Goal: Information Seeking & Learning: Understand process/instructions

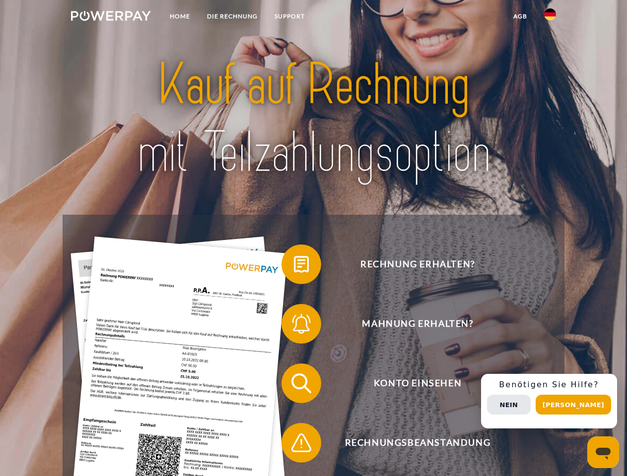
click at [111, 17] on img at bounding box center [111, 16] width 80 height 10
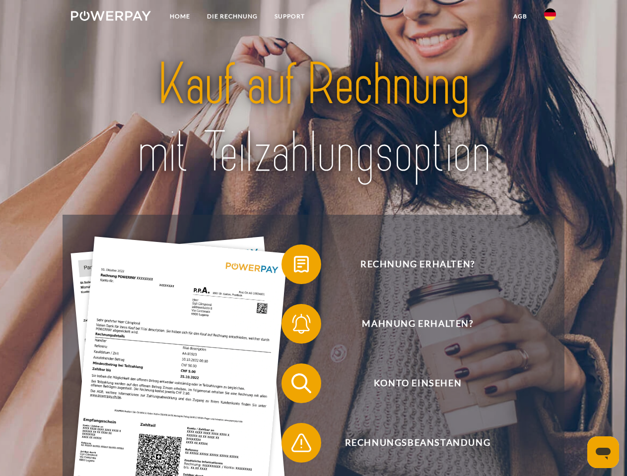
click at [550, 17] on img at bounding box center [550, 14] width 12 height 12
click at [520, 16] on link "agb" at bounding box center [520, 16] width 31 height 18
click at [294, 267] on span at bounding box center [287, 265] width 50 height 50
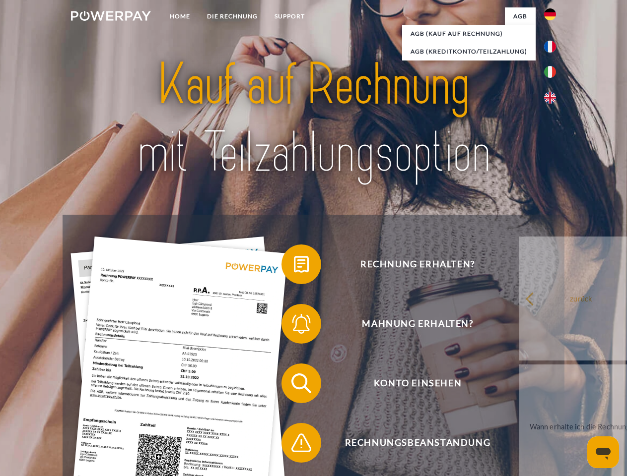
click at [294, 326] on div "Rechnung erhalten? Mahnung erhalten? Konto einsehen" at bounding box center [313, 413] width 501 height 397
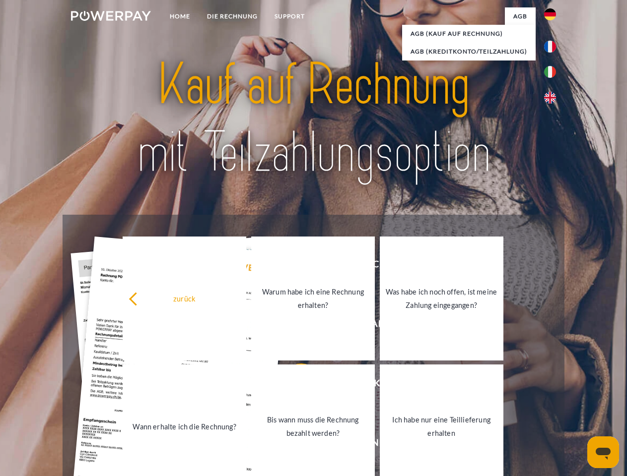
click at [294, 386] on link "Bis wann muss die Rechnung bezahlt werden?" at bounding box center [313, 427] width 124 height 124
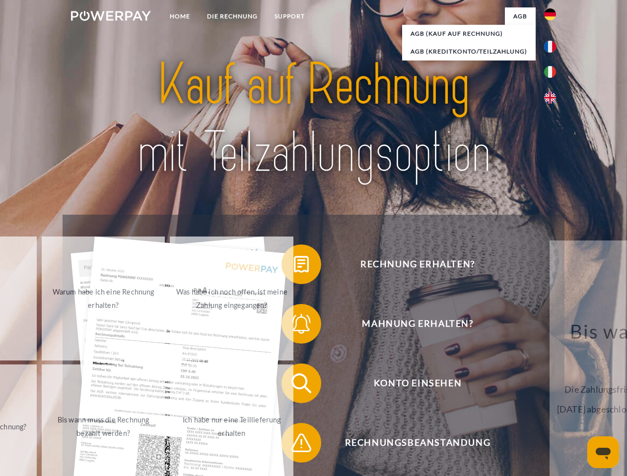
click at [294, 445] on span at bounding box center [287, 443] width 50 height 50
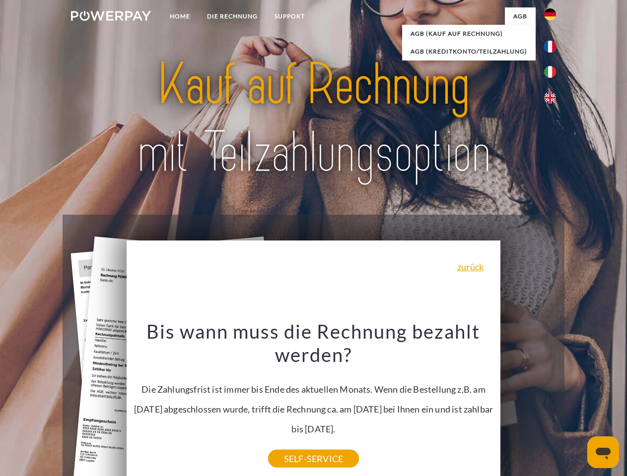
click at [552, 402] on div "Rechnung erhalten? Mahnung erhalten? Konto einsehen" at bounding box center [313, 413] width 501 height 397
click at [528, 404] on span "Konto einsehen" at bounding box center [417, 384] width 243 height 40
click at [577, 405] on header "Home DIE RECHNUNG SUPPORT" at bounding box center [313, 342] width 627 height 685
